Goal: Find specific page/section: Find specific page/section

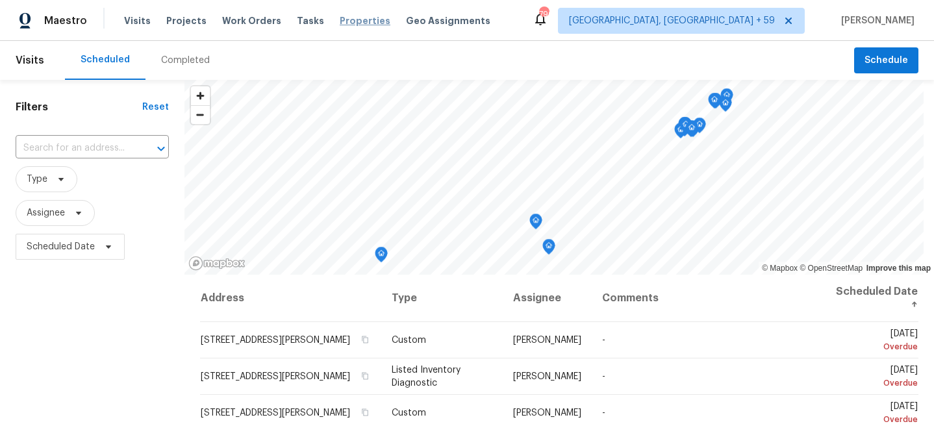
click at [347, 20] on span "Properties" at bounding box center [365, 20] width 51 height 13
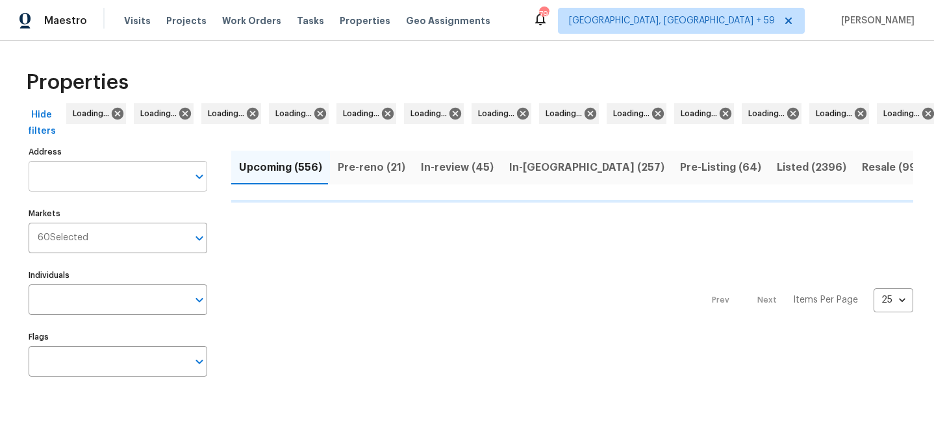
click at [99, 176] on input "Address" at bounding box center [108, 176] width 159 height 31
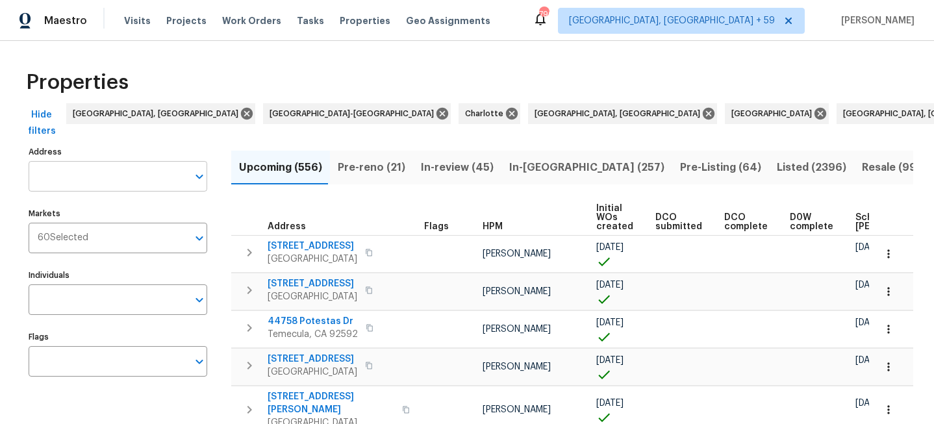
click at [114, 178] on input "Address" at bounding box center [108, 176] width 159 height 31
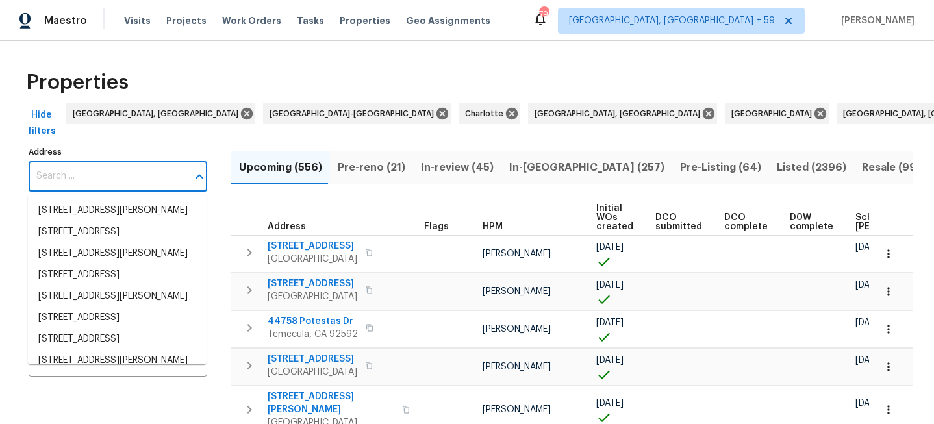
paste input "[STREET_ADDRESS]"
type input "[STREET_ADDRESS]"
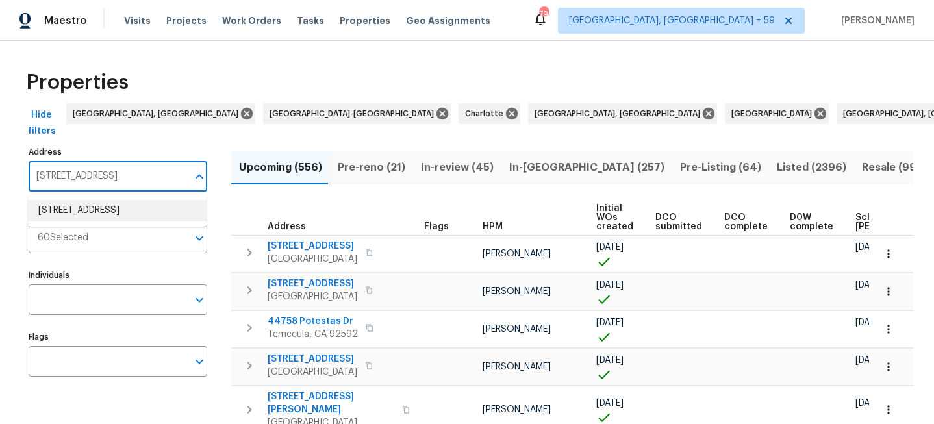
click at [108, 205] on li "[STREET_ADDRESS]" at bounding box center [117, 210] width 179 height 21
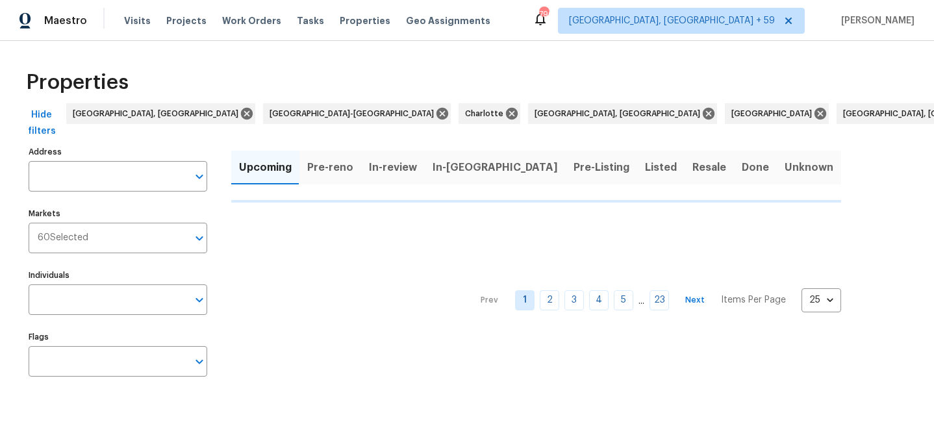
type input "[STREET_ADDRESS]"
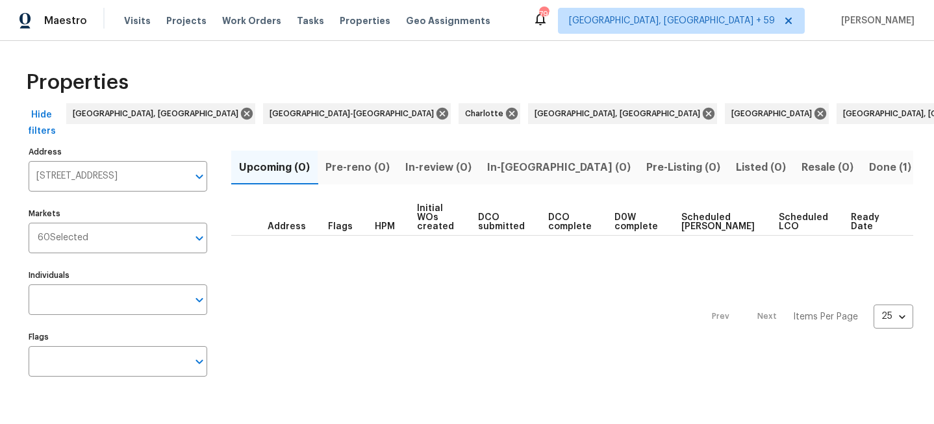
click at [869, 166] on span "Done (1)" at bounding box center [890, 167] width 42 height 18
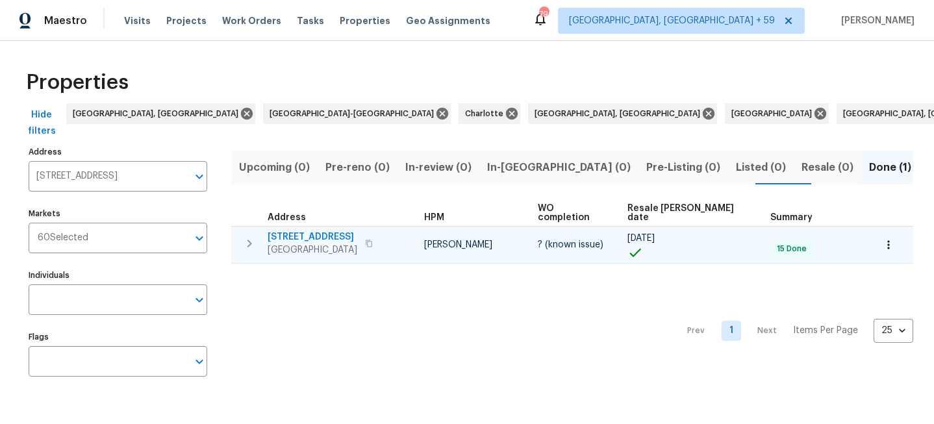
click at [291, 231] on span "[STREET_ADDRESS]" at bounding box center [313, 237] width 90 height 13
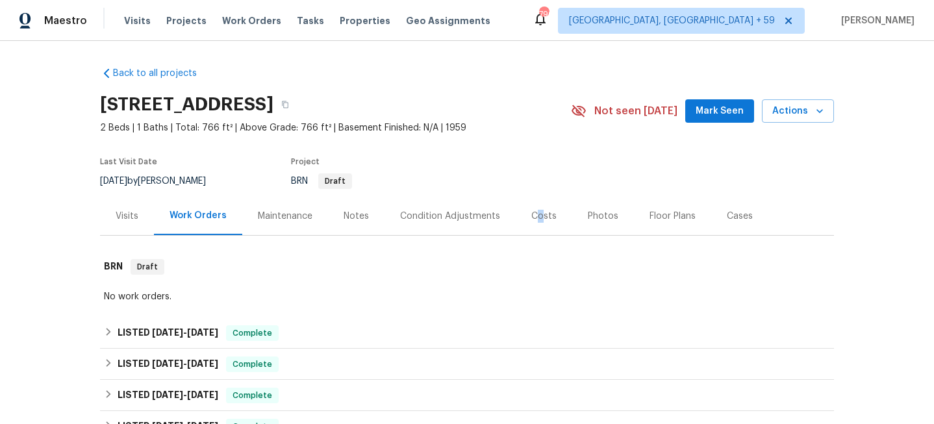
click at [535, 218] on div "Costs" at bounding box center [543, 216] width 25 height 13
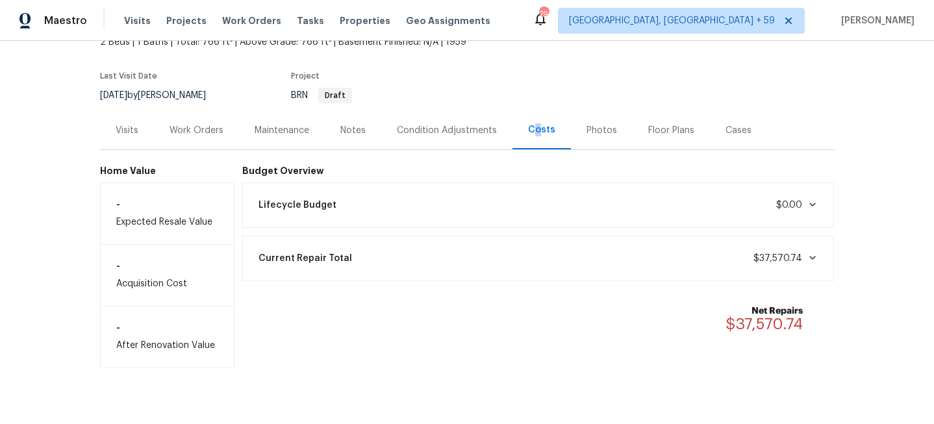
scroll to position [97, 0]
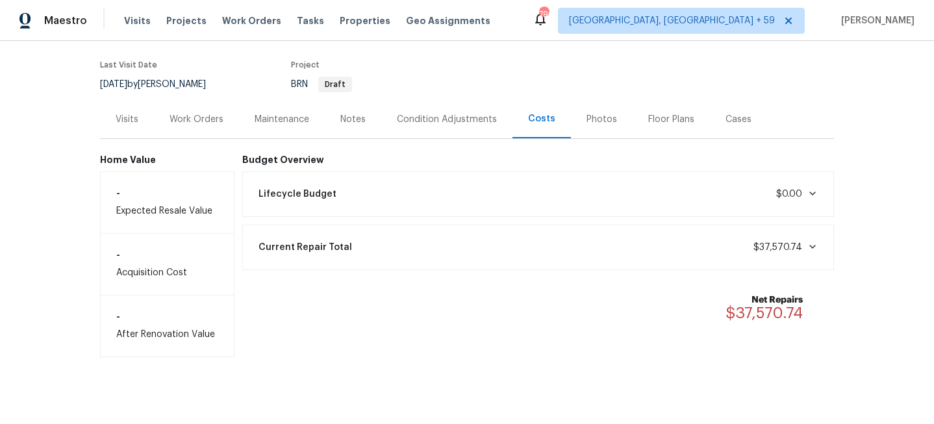
click at [792, 242] on span "$37,570.74" at bounding box center [785, 247] width 64 height 13
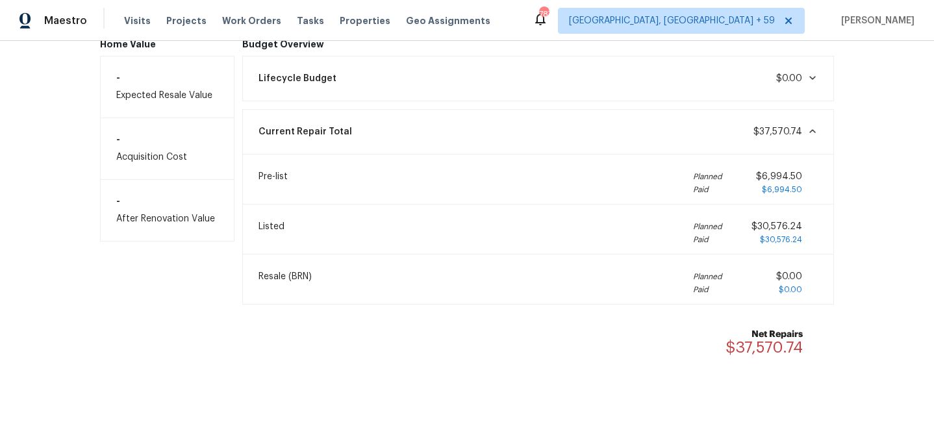
scroll to position [0, 0]
